Goal: Information Seeking & Learning: Learn about a topic

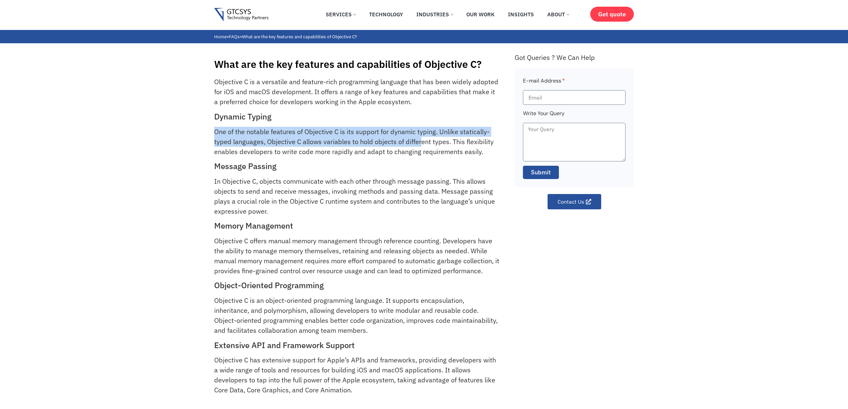
drag, startPoint x: 216, startPoint y: 124, endPoint x: 421, endPoint y: 136, distance: 205.2
click at [421, 136] on div "Objective C is a versatile and feature-rich programming language that has been …" at bounding box center [361, 242] width 294 height 331
click at [433, 134] on p "One of the notable features of Objective C is its support for dynamic typing. U…" at bounding box center [357, 142] width 286 height 30
drag, startPoint x: 433, startPoint y: 133, endPoint x: 382, endPoint y: 144, distance: 52.1
click at [390, 144] on p "One of the notable features of Objective C is its support for dynamic typing. U…" at bounding box center [357, 142] width 286 height 30
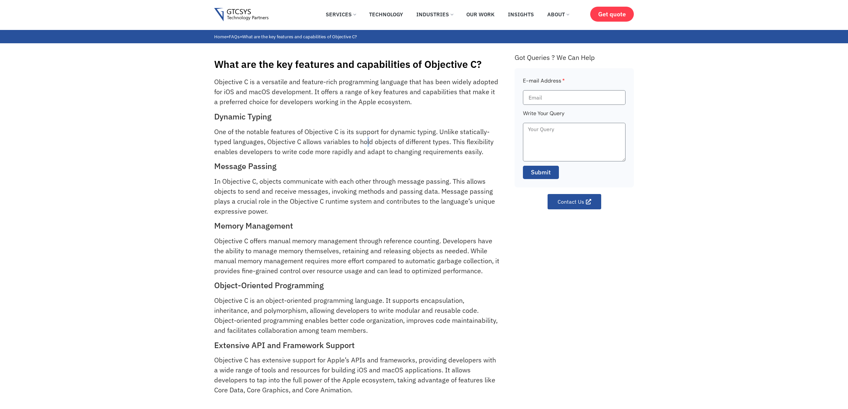
drag, startPoint x: 368, startPoint y: 144, endPoint x: 328, endPoint y: 144, distance: 39.3
click at [367, 144] on p "One of the notable features of Objective C is its support for dynamic typing. U…" at bounding box center [357, 142] width 286 height 30
drag, startPoint x: 269, startPoint y: 143, endPoint x: 359, endPoint y: 142, distance: 90.0
click at [359, 142] on p "One of the notable features of Objective C is its support for dynamic typing. U…" at bounding box center [357, 142] width 286 height 30
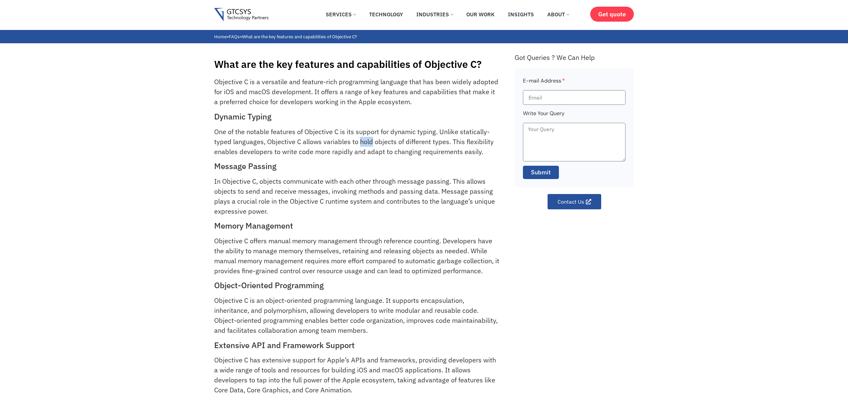
click at [359, 142] on p "One of the notable features of Objective C is its support for dynamic typing. U…" at bounding box center [357, 142] width 286 height 30
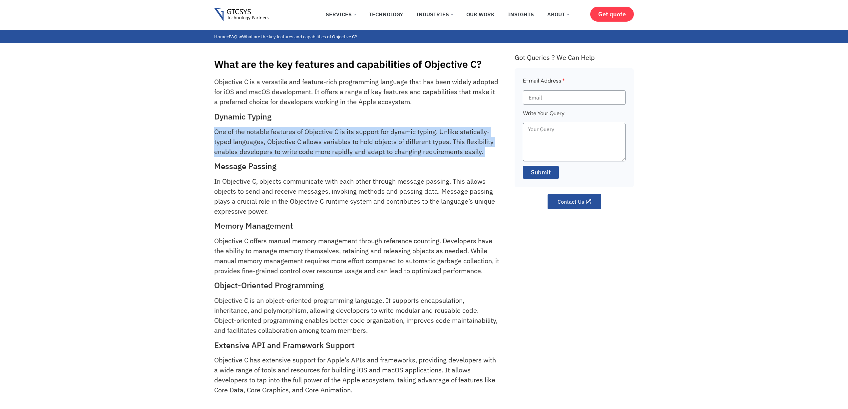
click at [359, 142] on p "One of the notable features of Objective C is its support for dynamic typing. U…" at bounding box center [357, 142] width 286 height 30
drag, startPoint x: 442, startPoint y: 139, endPoint x: 440, endPoint y: 147, distance: 9.0
click at [440, 147] on p "One of the notable features of Objective C is its support for dynamic typing. U…" at bounding box center [357, 142] width 286 height 30
click at [361, 152] on p "One of the notable features of Objective C is its support for dynamic typing. U…" at bounding box center [357, 142] width 286 height 30
drag, startPoint x: 336, startPoint y: 157, endPoint x: 342, endPoint y: 135, distance: 22.9
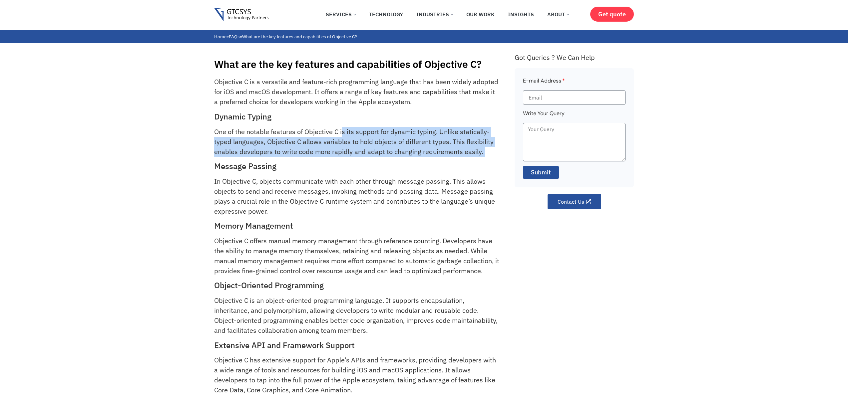
click at [342, 135] on div "Objective C is a versatile and feature-rich programming language that has been …" at bounding box center [361, 242] width 294 height 331
click at [342, 135] on p "One of the notable features of Objective C is its support for dynamic typing. U…" at bounding box center [357, 142] width 286 height 30
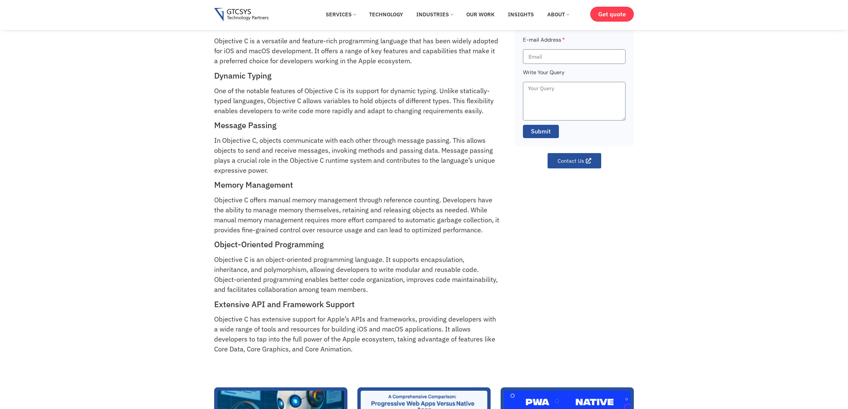
scroll to position [37, 0]
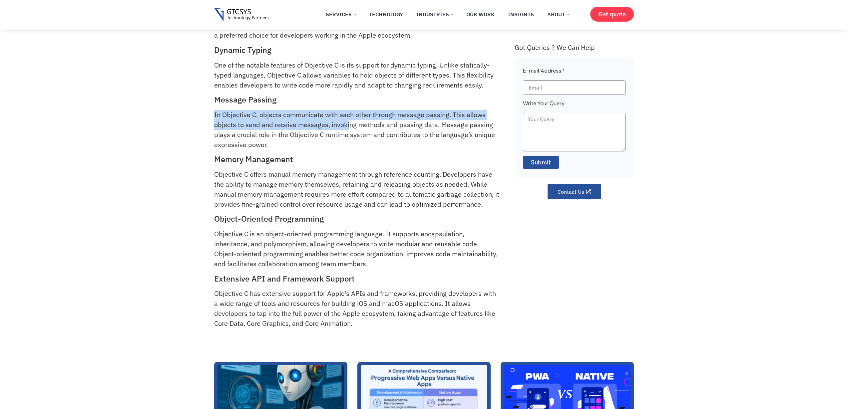
drag, startPoint x: 207, startPoint y: 115, endPoint x: 347, endPoint y: 128, distance: 140.9
click at [347, 128] on div "What are the key features and capabilities of Objective C? Objective C is a ver…" at bounding box center [424, 159] width 848 height 365
click at [347, 128] on p "In Objective C, objects communicate with each other through message passing. Th…" at bounding box center [357, 130] width 286 height 40
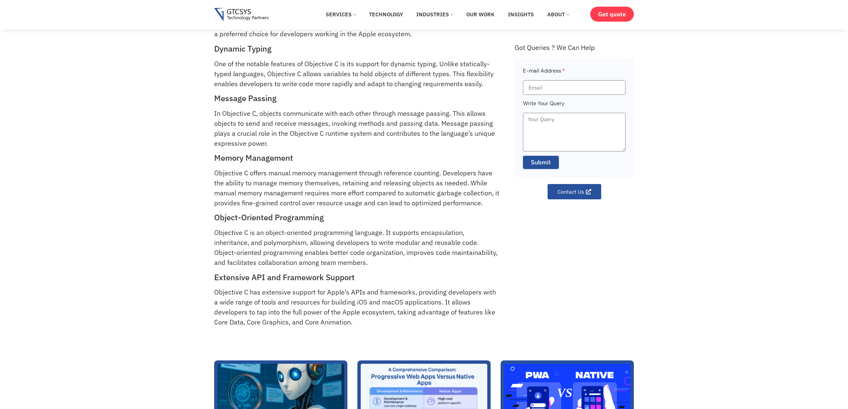
scroll to position [42, 0]
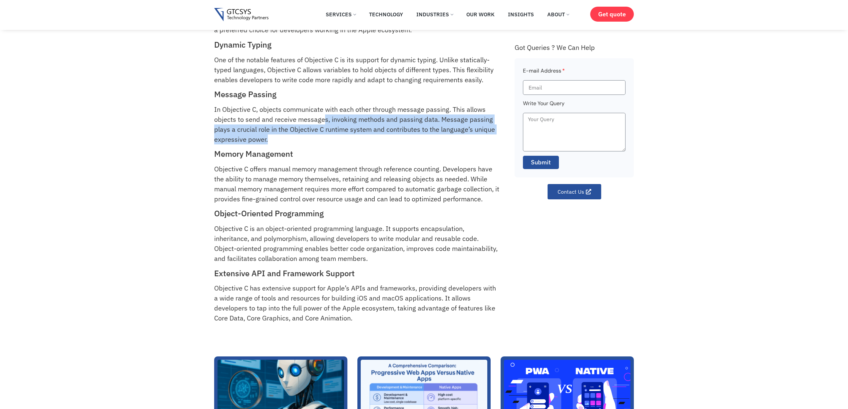
drag, startPoint x: 318, startPoint y: 137, endPoint x: 324, endPoint y: 114, distance: 24.5
click at [324, 114] on p "In Objective C, objects communicate with each other through message passing. Th…" at bounding box center [357, 125] width 286 height 40
click at [325, 114] on p "In Objective C, objects communicate with each other through message passing. Th…" at bounding box center [357, 125] width 286 height 40
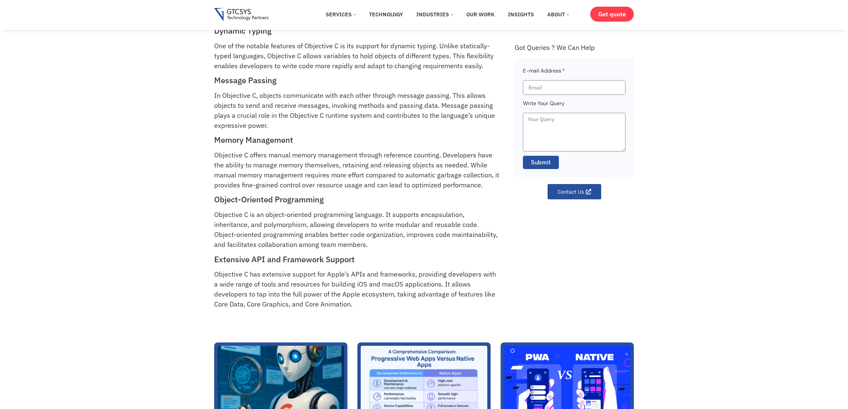
scroll to position [95, 0]
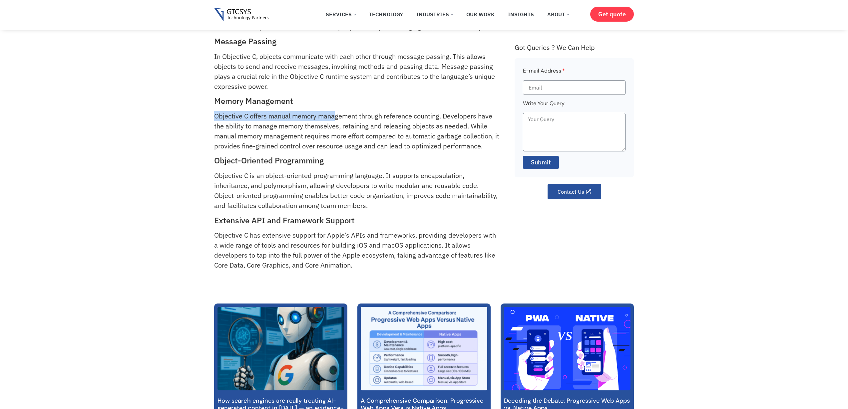
drag, startPoint x: 298, startPoint y: 116, endPoint x: 335, endPoint y: 118, distance: 37.7
click at [335, 118] on div "What are the key features and capabilities of Objective C? Objective C is a ver…" at bounding box center [424, 100] width 848 height 365
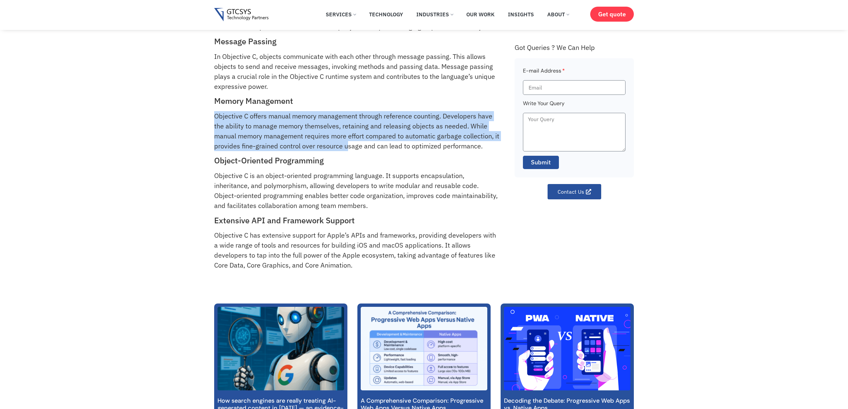
drag, startPoint x: 349, startPoint y: 104, endPoint x: 352, endPoint y: 147, distance: 42.8
click at [352, 147] on div "Objective C is a versatile and feature-rich programming language that has been …" at bounding box center [361, 117] width 294 height 331
click at [352, 147] on p "Objective C offers manual memory management through reference counting. Develop…" at bounding box center [357, 131] width 286 height 40
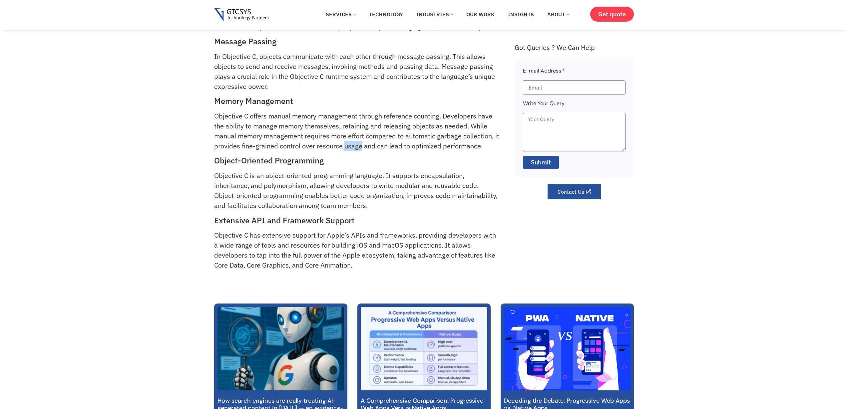
click at [352, 147] on p "Objective C offers manual memory management through reference counting. Develop…" at bounding box center [357, 131] width 286 height 40
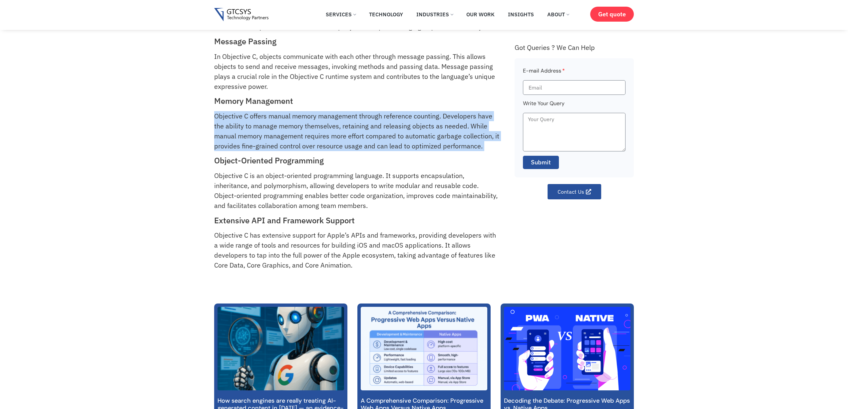
click at [352, 147] on p "Objective C offers manual memory management through reference counting. Develop…" at bounding box center [357, 131] width 286 height 40
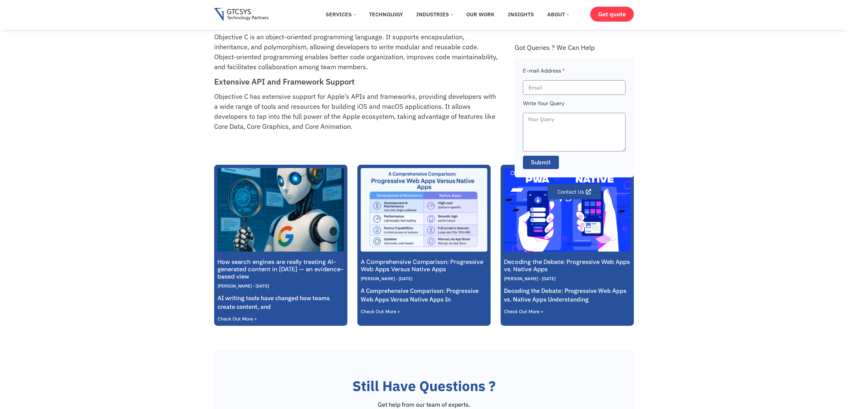
scroll to position [155, 0]
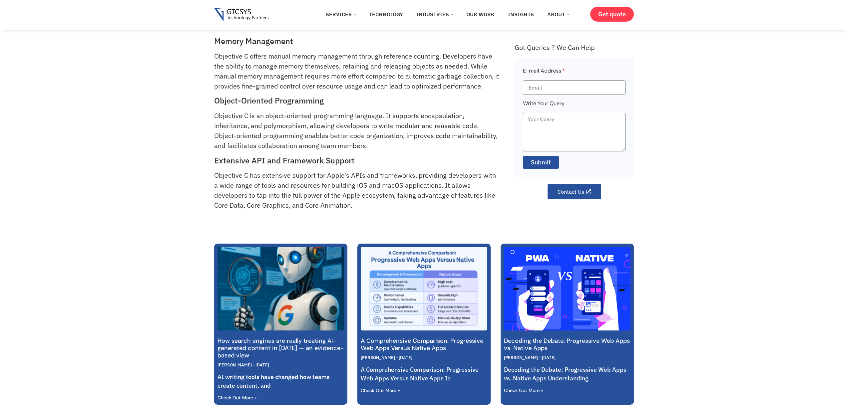
click at [330, 136] on p "Objective C is an object-oriented programming language. It supports encapsulati…" at bounding box center [357, 131] width 286 height 40
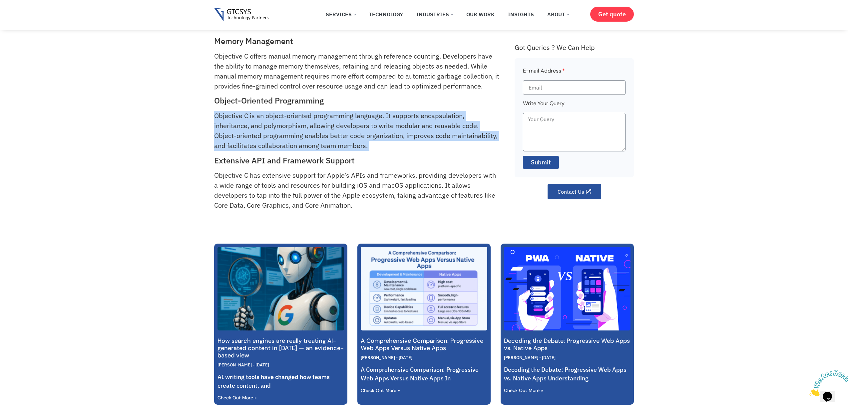
click at [330, 136] on p "Objective C is an object-oriented programming language. It supports encapsulati…" at bounding box center [357, 131] width 286 height 40
click at [232, 127] on p "Objective C is an object-oriented programming language. It supports encapsulati…" at bounding box center [357, 131] width 286 height 40
drag, startPoint x: 200, startPoint y: 118, endPoint x: 280, endPoint y: 116, distance: 79.6
click at [280, 116] on div "What are the key features and capabilities of Objective C? Objective C is a ver…" at bounding box center [424, 40] width 848 height 365
click at [185, 114] on div "What are the key features and capabilities of Objective C? Objective C is a ver…" at bounding box center [424, 40] width 848 height 365
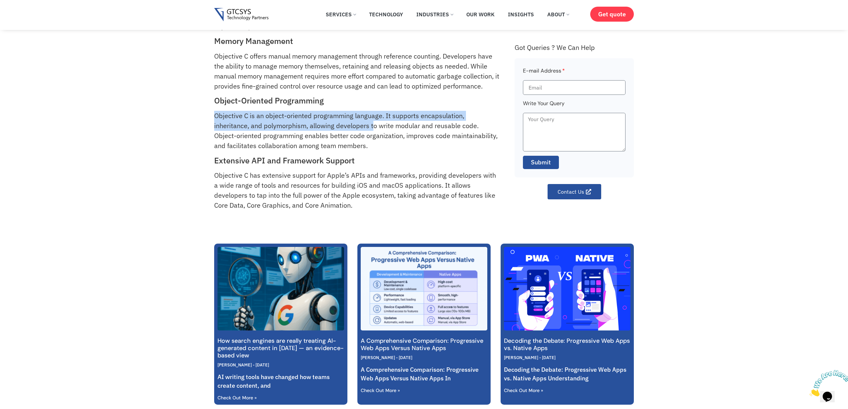
drag, startPoint x: 192, startPoint y: 114, endPoint x: 375, endPoint y: 123, distance: 183.8
click at [375, 123] on div "What are the key features and capabilities of Objective C? Objective C is a ver…" at bounding box center [424, 40] width 848 height 365
click at [375, 123] on p "Objective C is an object-oriented programming language. It supports encapsulati…" at bounding box center [357, 131] width 286 height 40
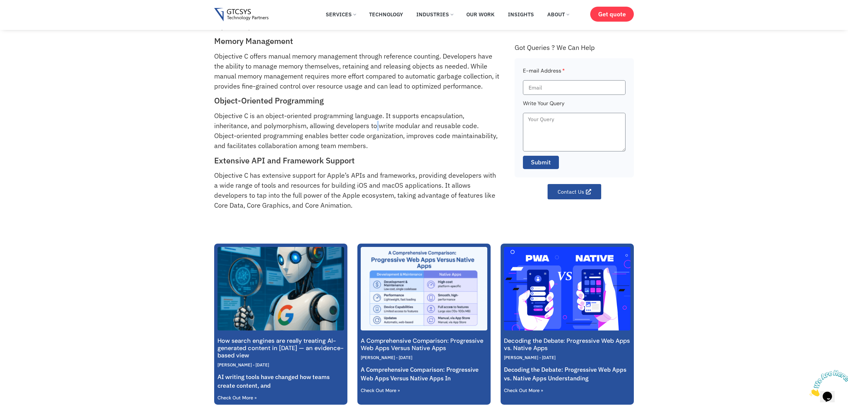
click at [376, 123] on p "Objective C is an object-oriented programming language. It supports encapsulati…" at bounding box center [357, 131] width 286 height 40
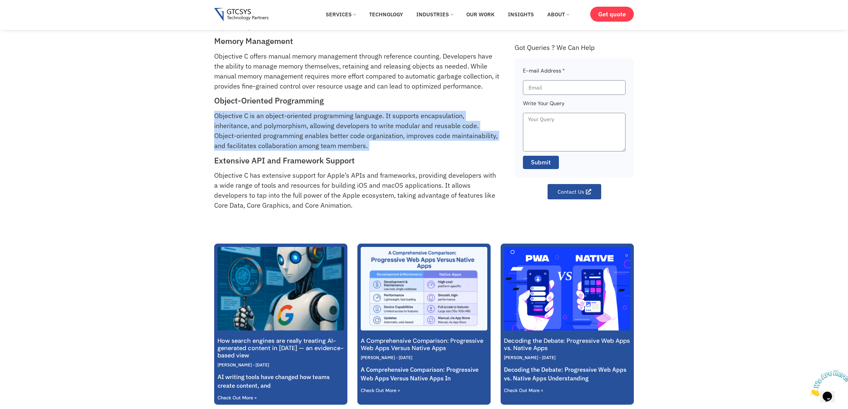
click at [376, 123] on p "Objective C is an object-oriented programming language. It supports encapsulati…" at bounding box center [357, 131] width 286 height 40
click at [369, 129] on p "Objective C is an object-oriented programming language. It supports encapsulati…" at bounding box center [357, 131] width 286 height 40
